Goal: Information Seeking & Learning: Learn about a topic

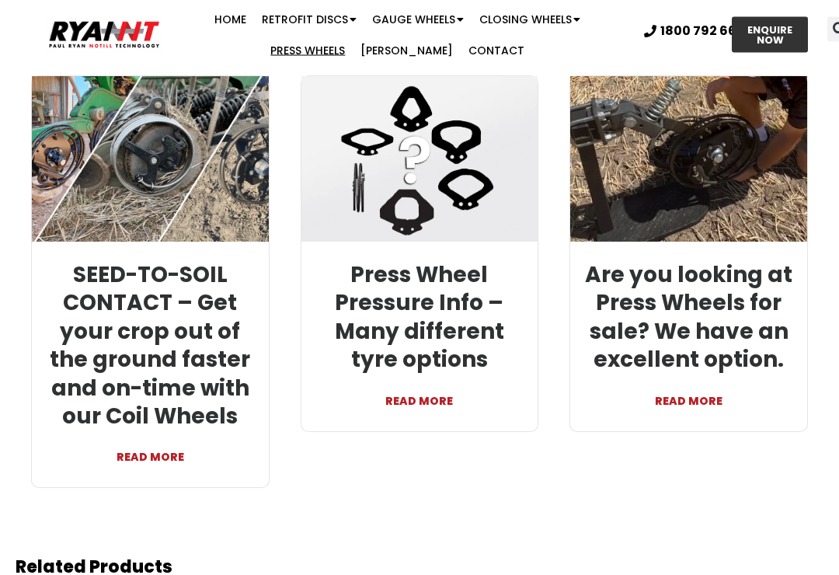
scroll to position [4097, 0]
click at [689, 375] on link "READ MORE" at bounding box center [689, 393] width 214 height 37
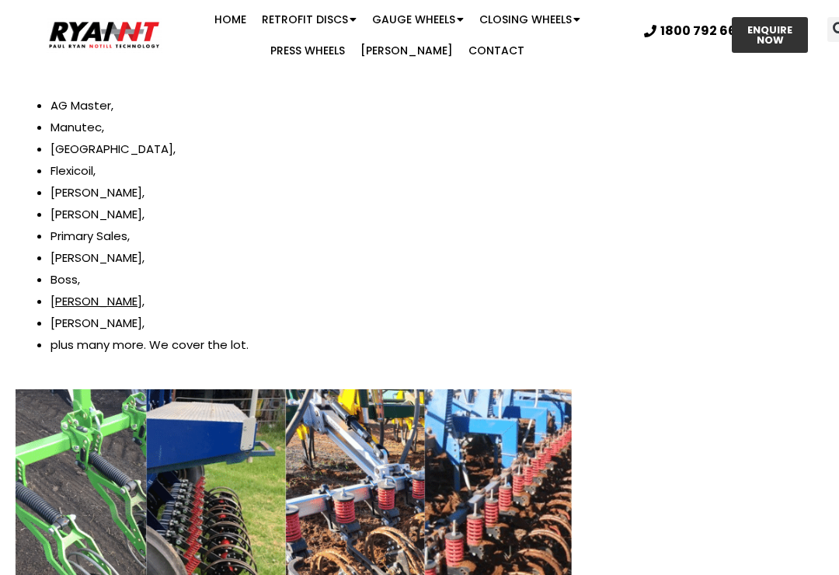
scroll to position [1477, 0]
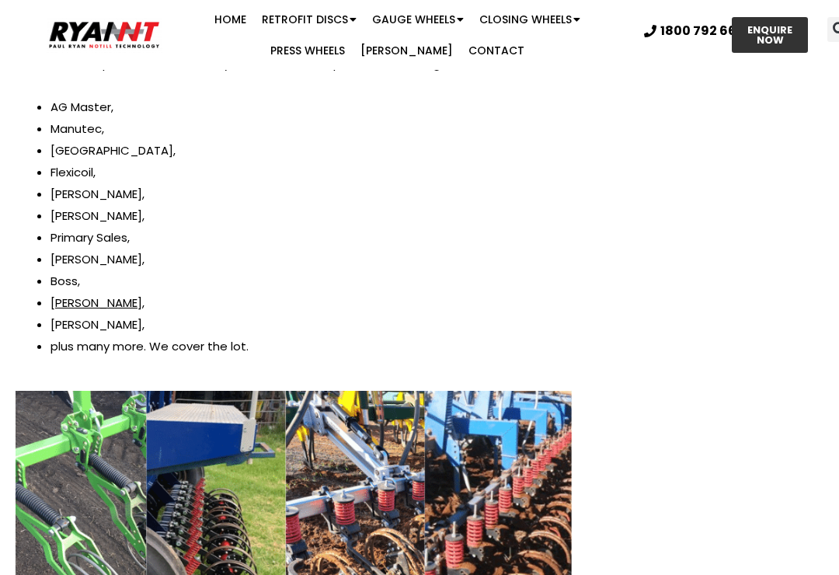
click at [70, 169] on li "Flexicoil," at bounding box center [312, 173] width 522 height 22
click at [43, 171] on div "We have different stud patterns for North American – or packer wheels, as you w…" at bounding box center [294, 173] width 556 height 371
click at [82, 169] on li "Flexicoil," at bounding box center [312, 173] width 522 height 22
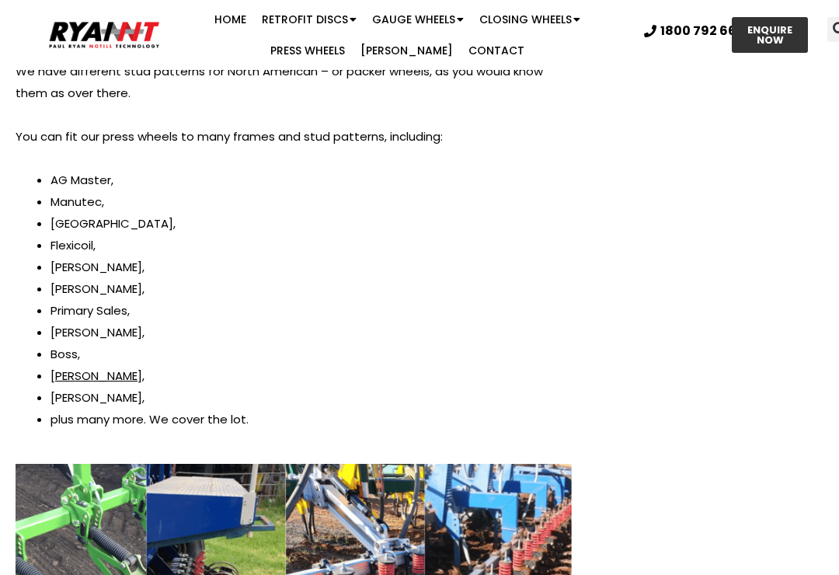
scroll to position [1403, 0]
click at [72, 245] on li "Flexicoil," at bounding box center [312, 246] width 522 height 22
click at [82, 240] on li "Flexicoil," at bounding box center [312, 246] width 522 height 22
click at [65, 244] on li "Flexicoil," at bounding box center [312, 246] width 522 height 22
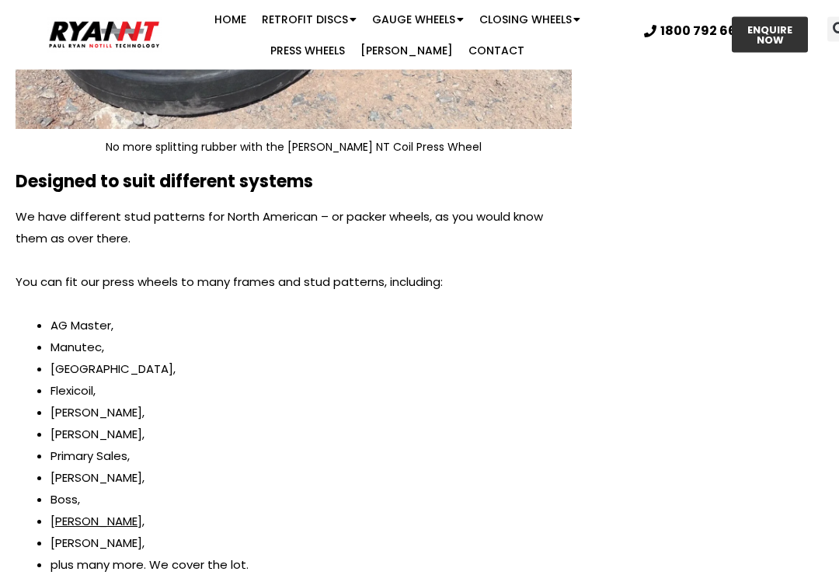
scroll to position [1258, 0]
click at [82, 323] on li "AG Master," at bounding box center [312, 326] width 522 height 22
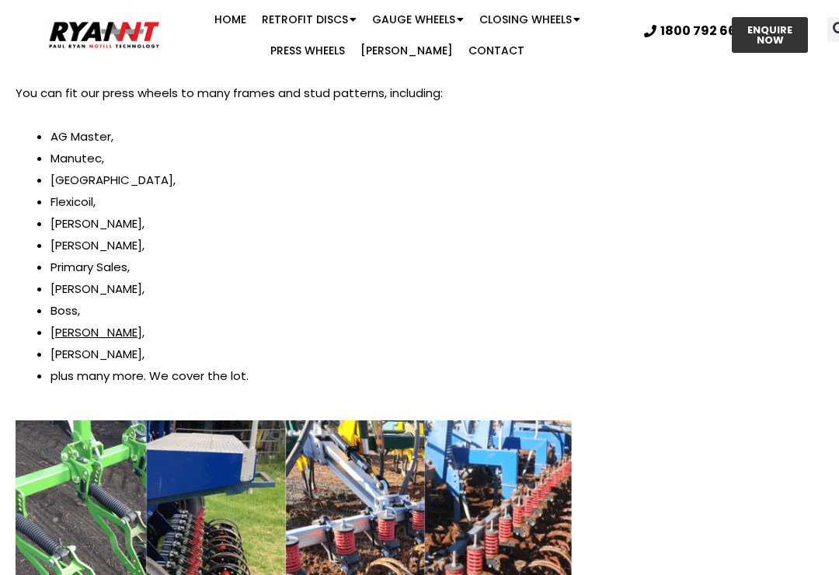
scroll to position [1446, 0]
click at [51, 206] on li "Flexicoil," at bounding box center [312, 203] width 522 height 22
click at [48, 197] on div "We have different stud patterns for North American – or packer wheels, as you w…" at bounding box center [294, 203] width 556 height 371
click at [96, 201] on li "Flexicoil," at bounding box center [312, 203] width 522 height 22
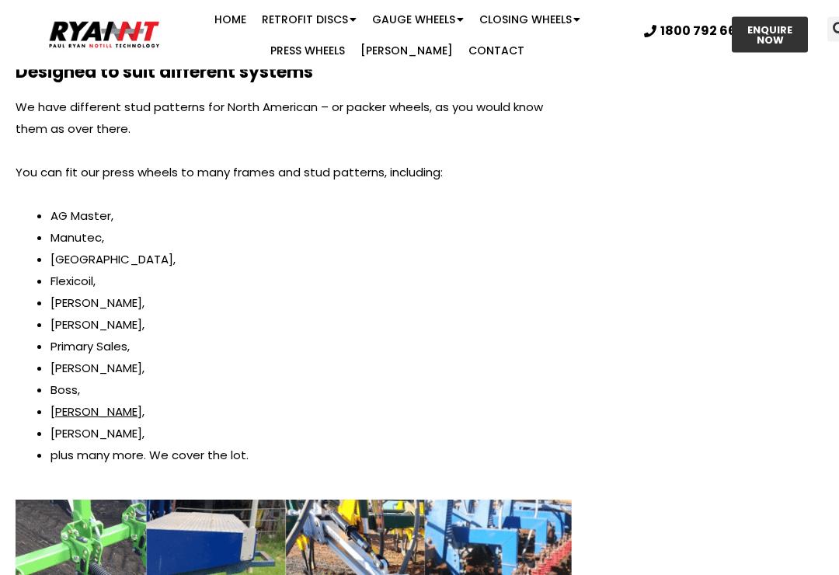
scroll to position [1362, 0]
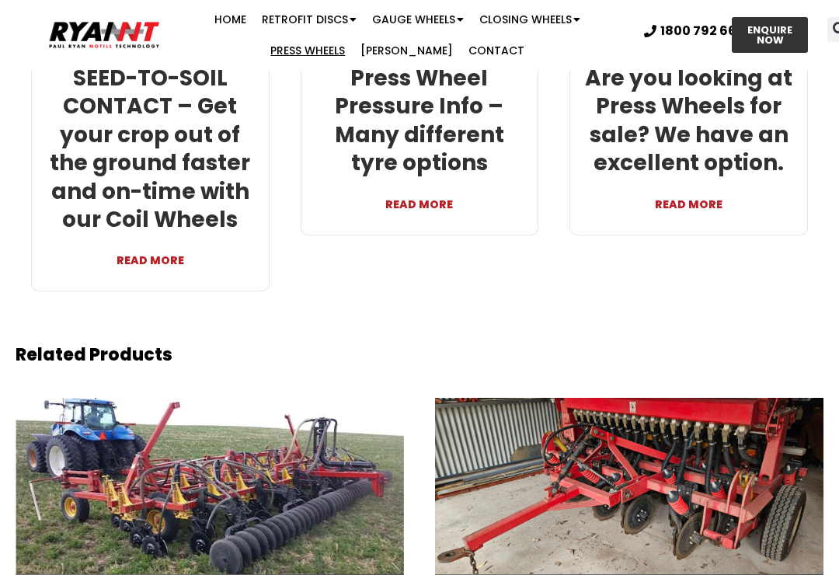
scroll to position [4285, 0]
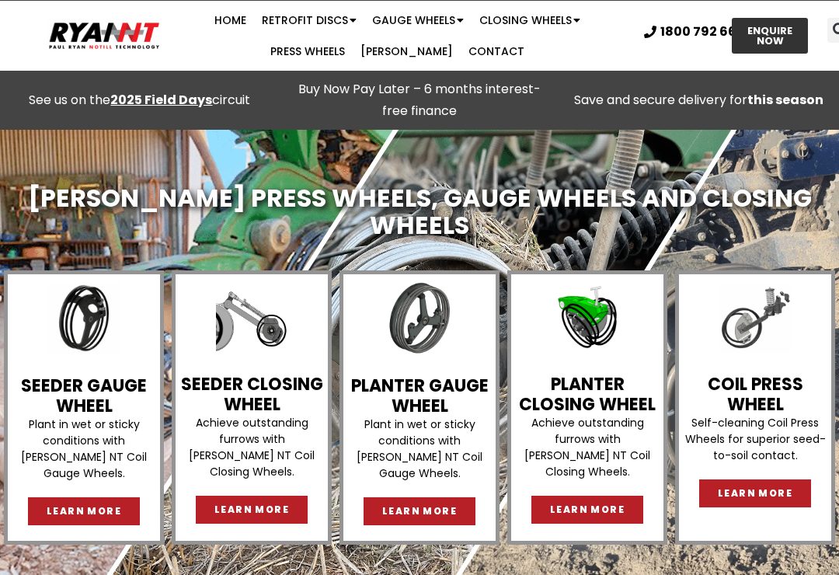
click at [353, 36] on link "Press Wheels" at bounding box center [308, 51] width 90 height 31
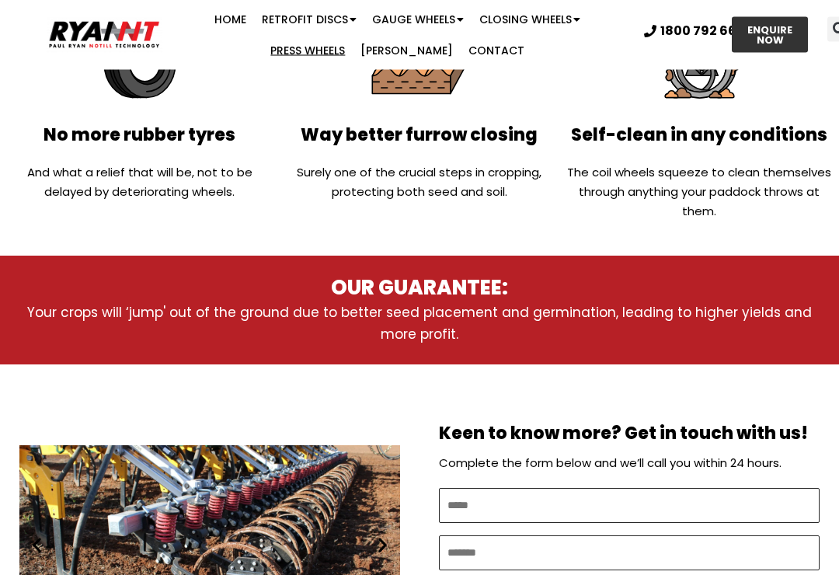
scroll to position [601, 0]
